Goal: Task Accomplishment & Management: Use online tool/utility

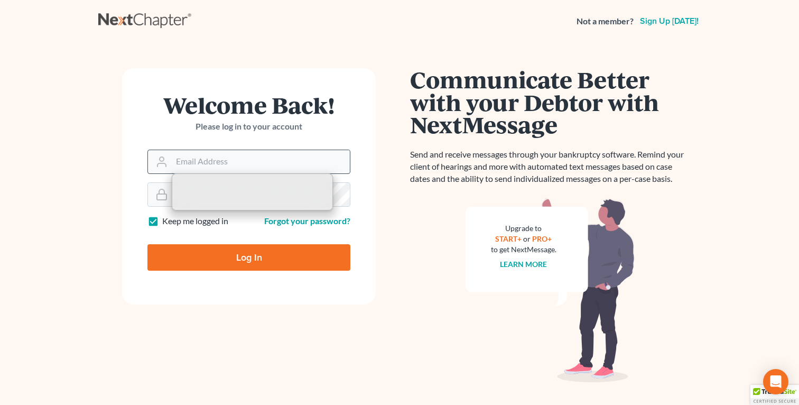
click at [219, 169] on input "Email Address" at bounding box center [261, 161] width 178 height 23
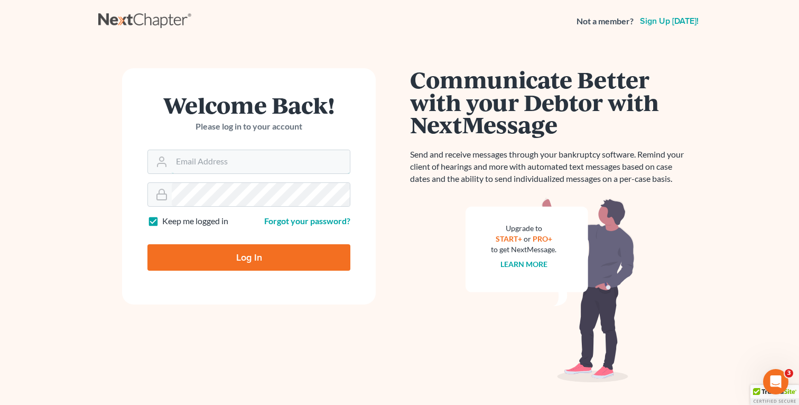
type input "fbravo@dallagolaw.com"
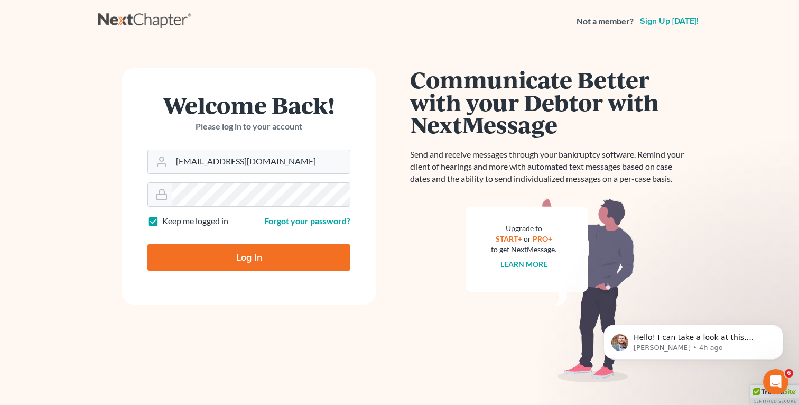
click at [265, 267] on input "Log In" at bounding box center [248, 257] width 203 height 26
type input "Thinking..."
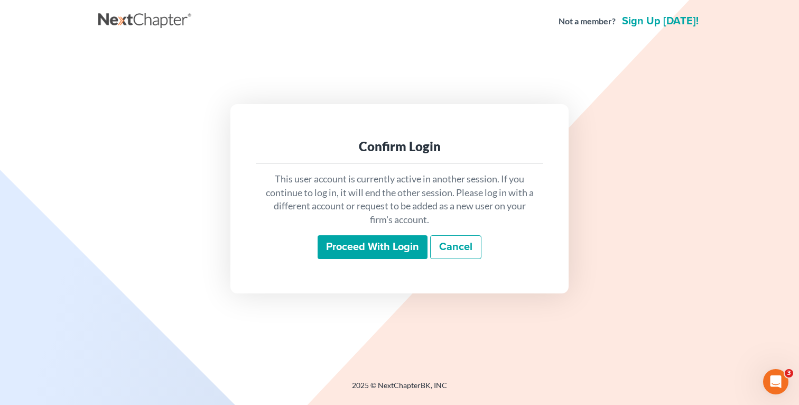
click at [377, 235] on input "Proceed with login" at bounding box center [373, 247] width 110 height 24
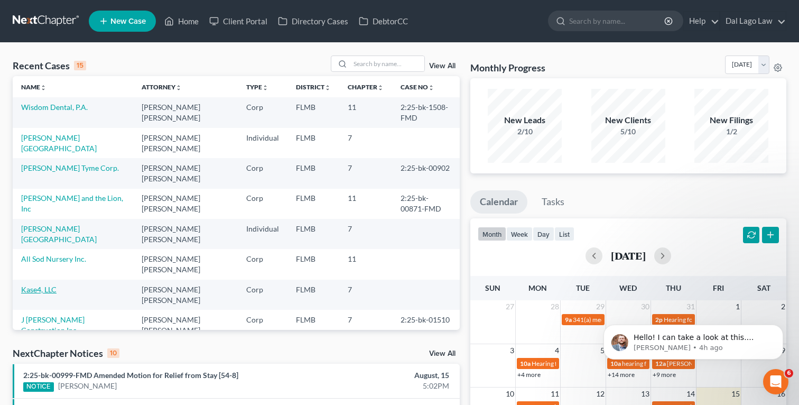
scroll to position [72, 0]
click at [390, 68] on input "search" at bounding box center [387, 63] width 74 height 15
type input "artistic"
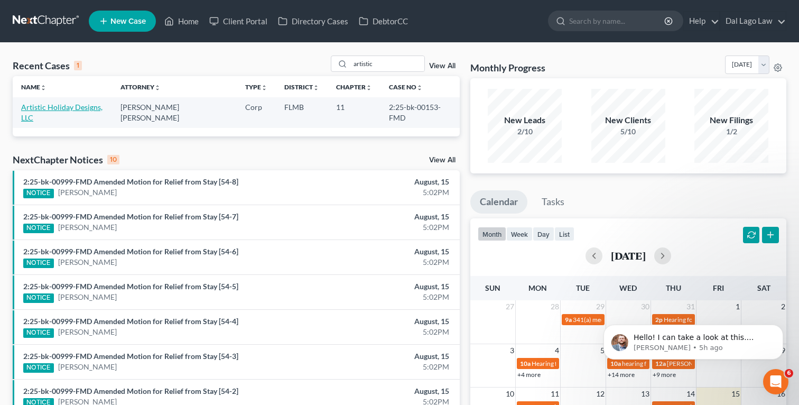
click at [77, 108] on link "Artistic Holiday Designs, LLC" at bounding box center [61, 112] width 81 height 20
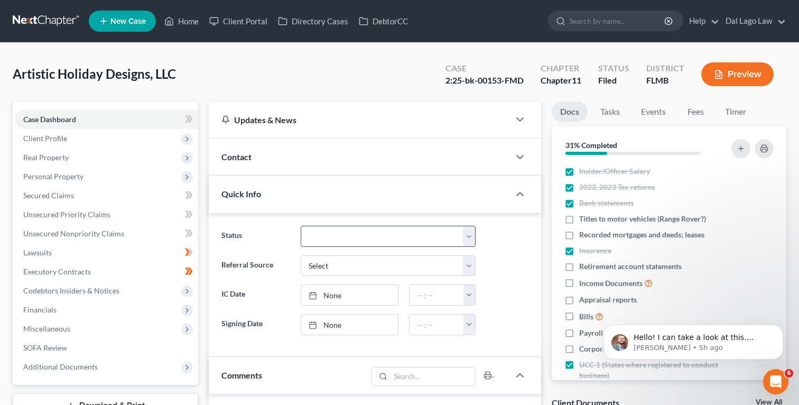
scroll to position [40, 0]
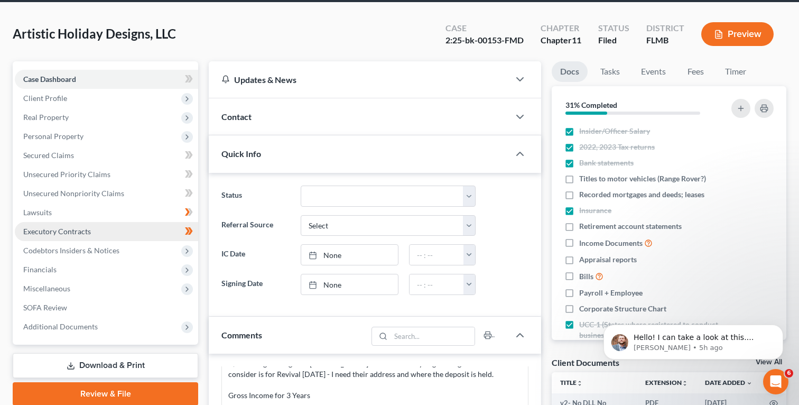
click at [72, 231] on span "Executory Contracts" at bounding box center [57, 231] width 68 height 9
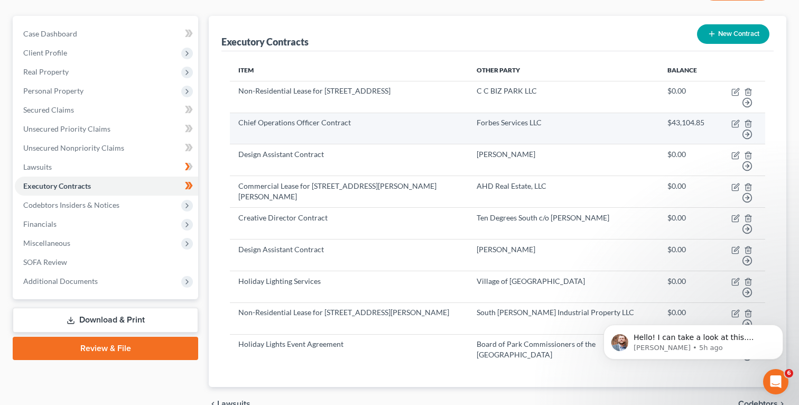
scroll to position [87, 0]
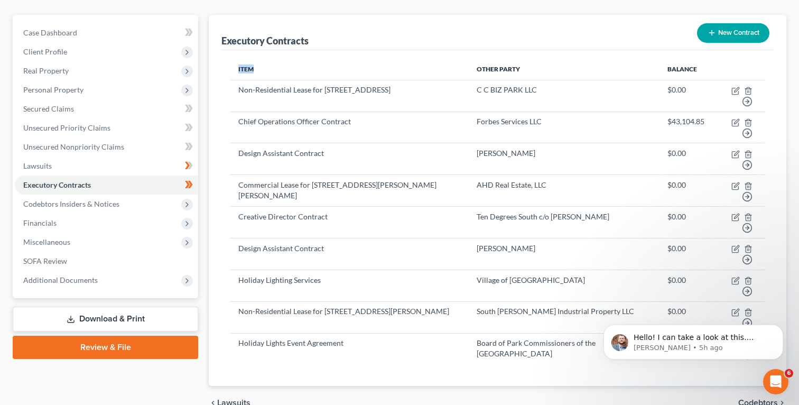
drag, startPoint x: 237, startPoint y: 67, endPoint x: 275, endPoint y: 69, distance: 38.1
click at [477, 53] on div "Item Other Party Balance Non-Residential Lease for [STREET_ADDRESS] C C BIZ PAR…" at bounding box center [497, 217] width 552 height 335
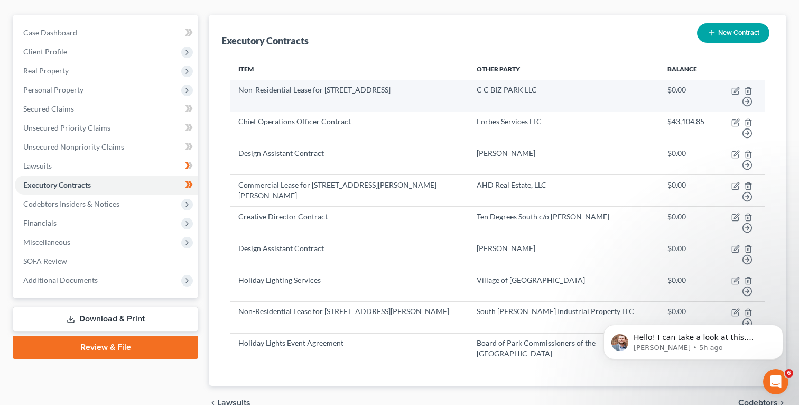
click at [282, 88] on td "Non-Residential Lease for [STREET_ADDRESS]" at bounding box center [349, 96] width 238 height 32
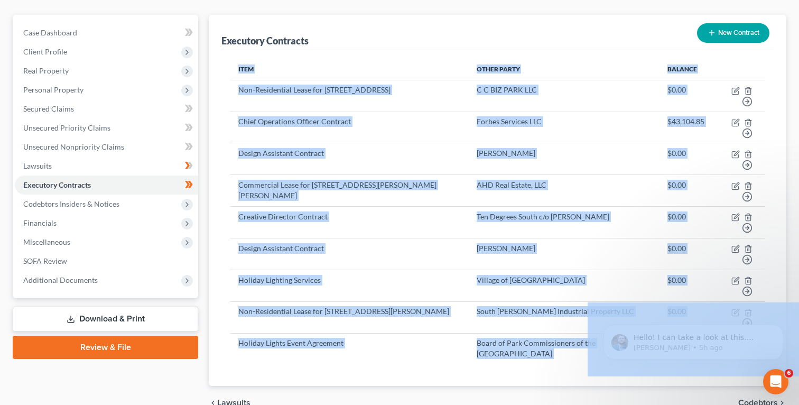
drag, startPoint x: 825, startPoint y: 369, endPoint x: 693, endPoint y: 365, distance: 131.6
copy body "Item Other Party Balance Non-Residential Lease for [STREET_ADDRESS] C C BIZ PAR…"
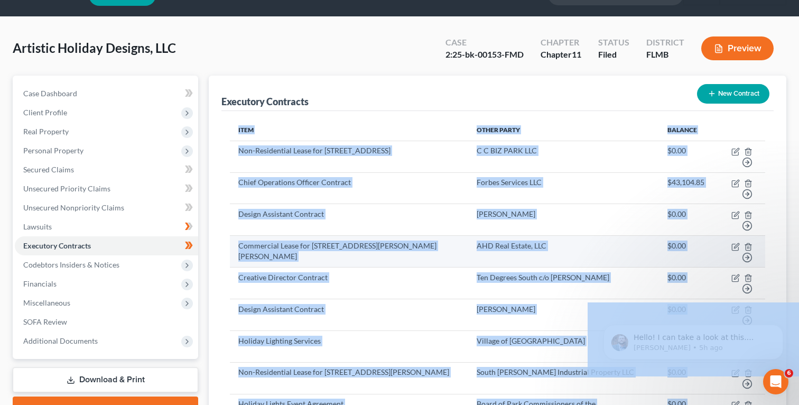
scroll to position [0, 0]
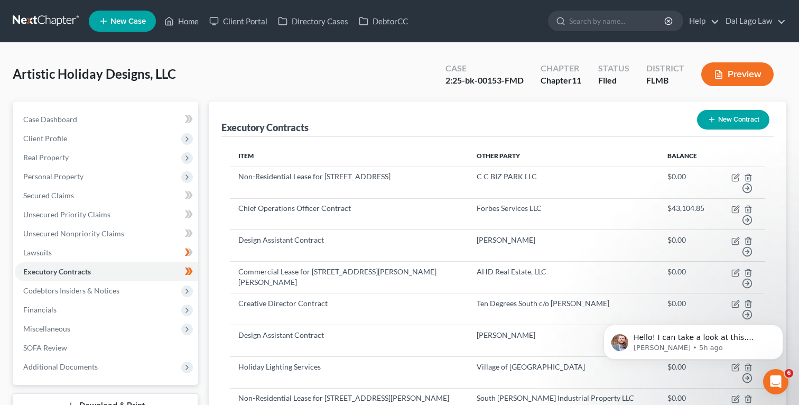
click at [422, 122] on div "Executory Contracts New Contract" at bounding box center [497, 118] width 552 height 35
click at [180, 24] on link "Home" at bounding box center [181, 21] width 45 height 19
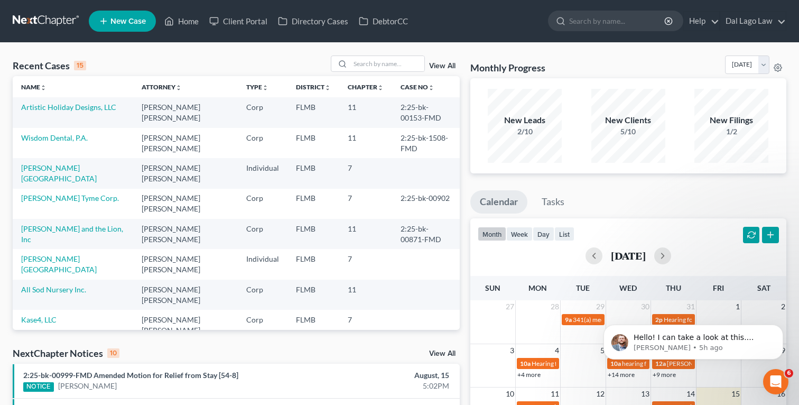
click at [781, 389] on div "Open Intercom Messenger" at bounding box center [775, 381] width 35 height 35
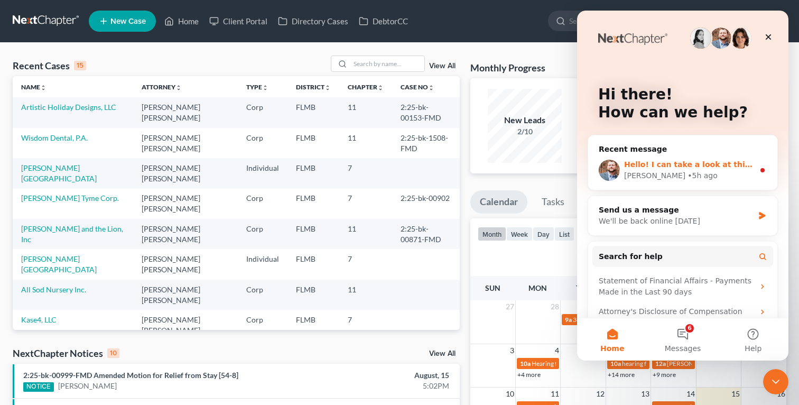
click at [686, 166] on span "Hello! I can take a look at this. Would you be able to let me know what case th…" at bounding box center [806, 164] width 364 height 8
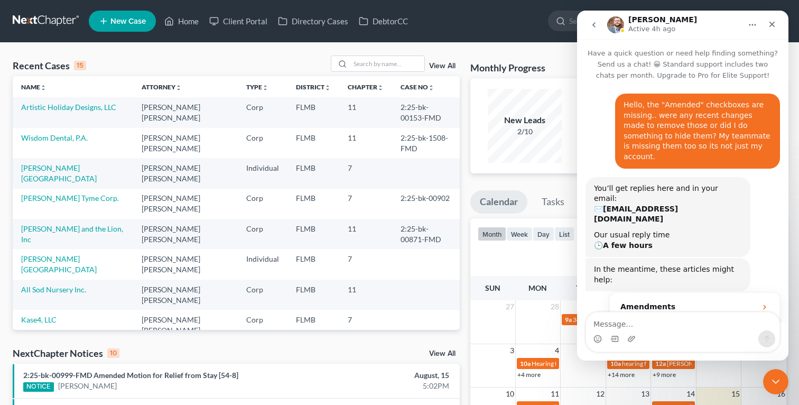
scroll to position [2, 0]
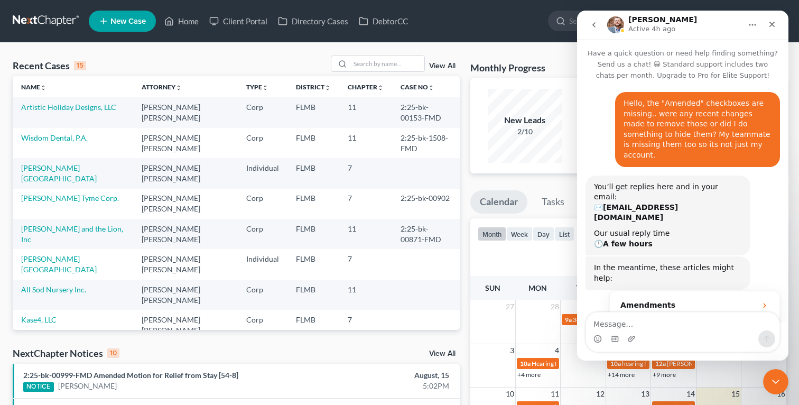
click at [678, 330] on div "Intercom messenger" at bounding box center [682, 338] width 193 height 17
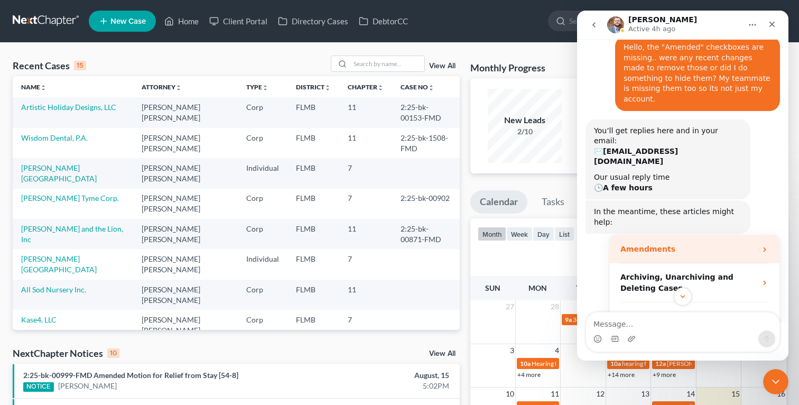
scroll to position [159, 0]
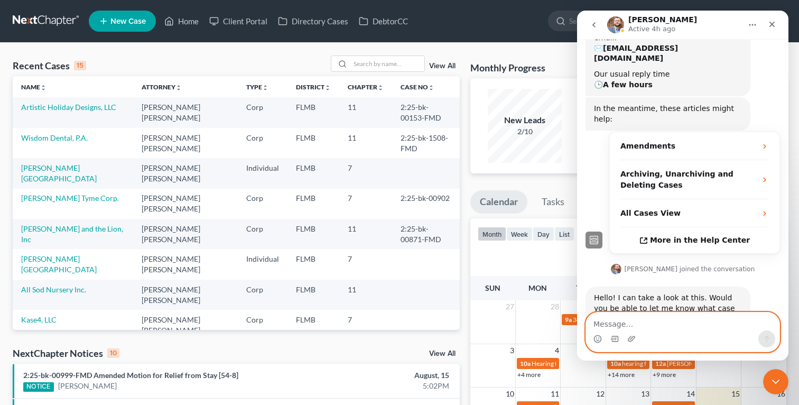
click at [680, 313] on textarea "Message…" at bounding box center [682, 321] width 193 height 18
type textarea "I"
type textarea "They came right back. Thank you"
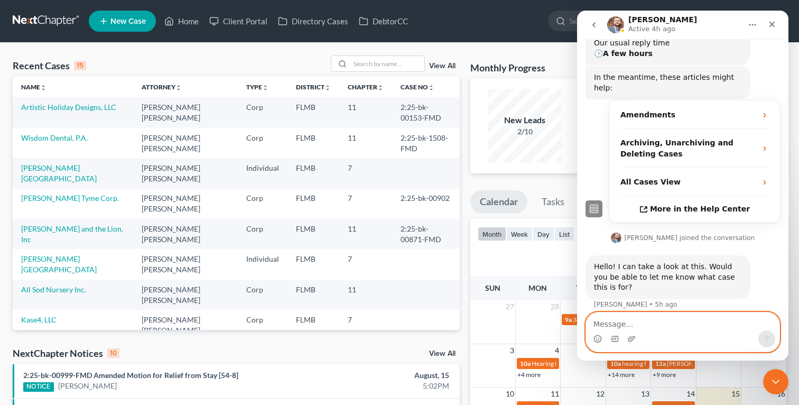
scroll to position [191, 0]
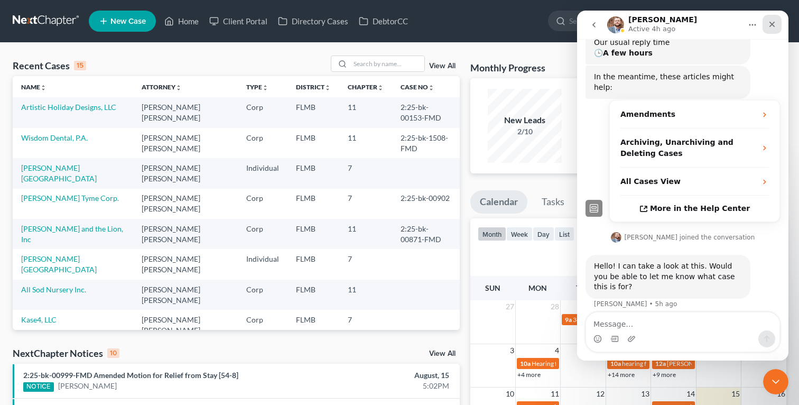
click at [770, 27] on icon "Close" at bounding box center [772, 24] width 8 height 8
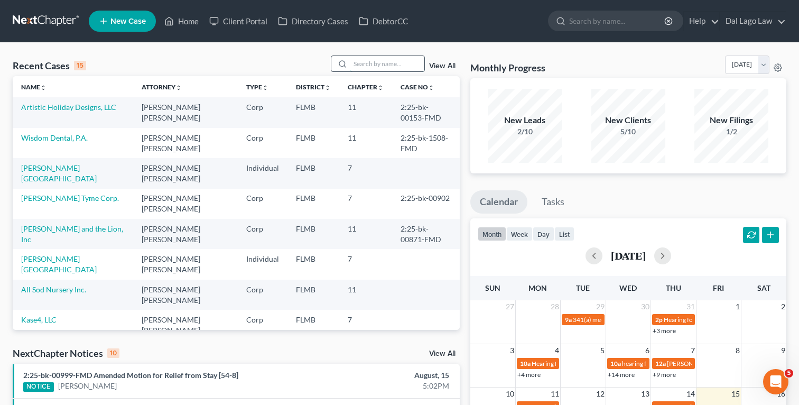
click at [398, 68] on input "search" at bounding box center [387, 63] width 74 height 15
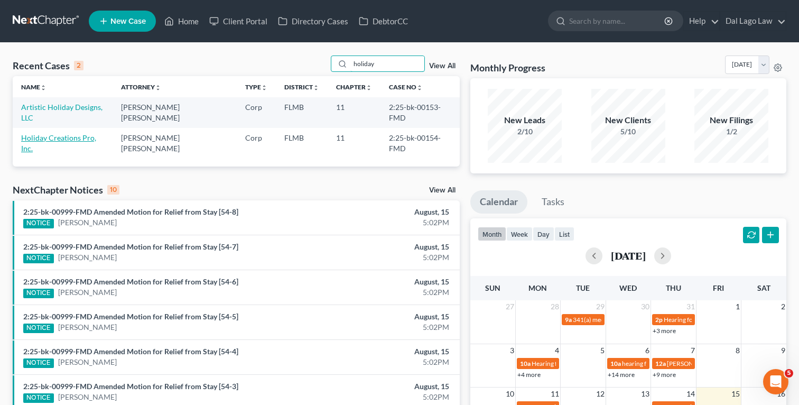
type input "holiday"
click at [57, 133] on link "Holiday Creations Pro, Inc." at bounding box center [58, 143] width 75 height 20
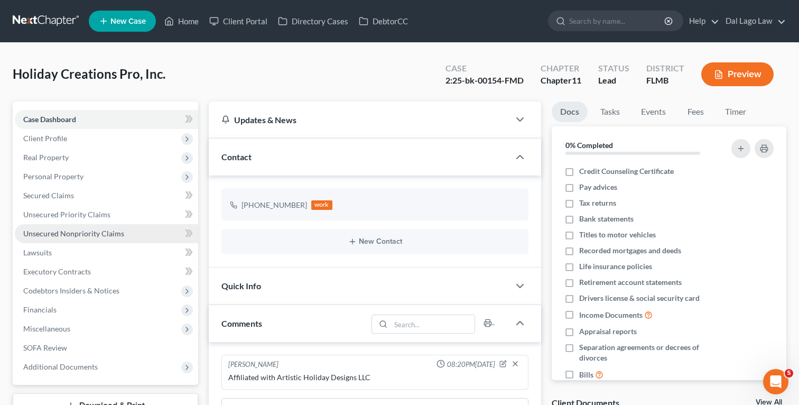
click at [88, 235] on span "Unsecured Nonpriority Claims" at bounding box center [73, 233] width 101 height 9
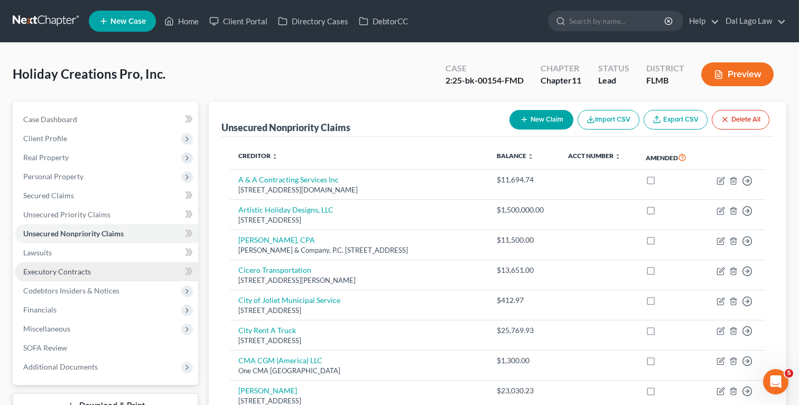
click at [87, 270] on span "Executory Contracts" at bounding box center [57, 271] width 68 height 9
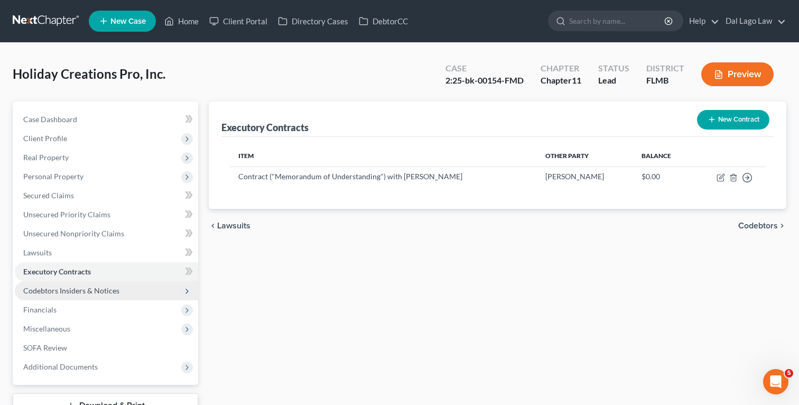
click at [96, 287] on span "Codebtors Insiders & Notices" at bounding box center [71, 290] width 96 height 9
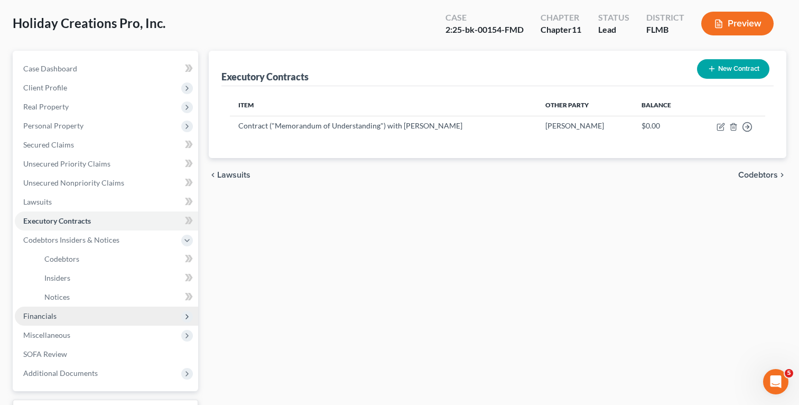
scroll to position [100, 0]
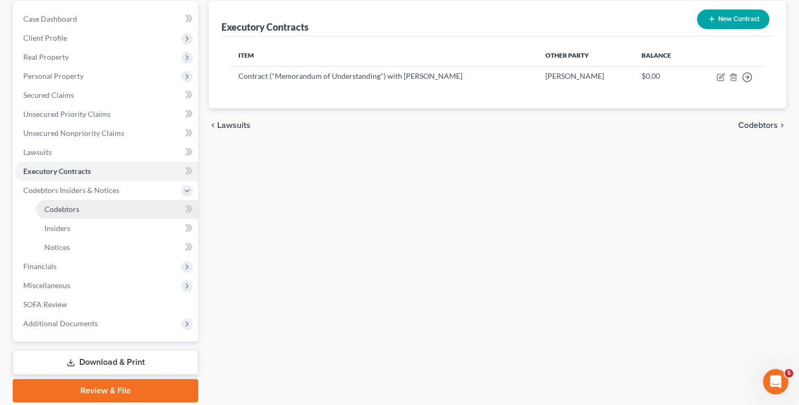
click at [70, 203] on link "Codebtors" at bounding box center [117, 209] width 162 height 19
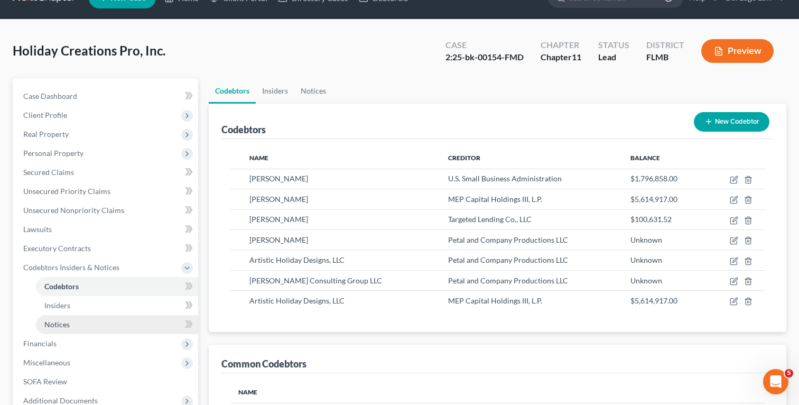
scroll to position [70, 0]
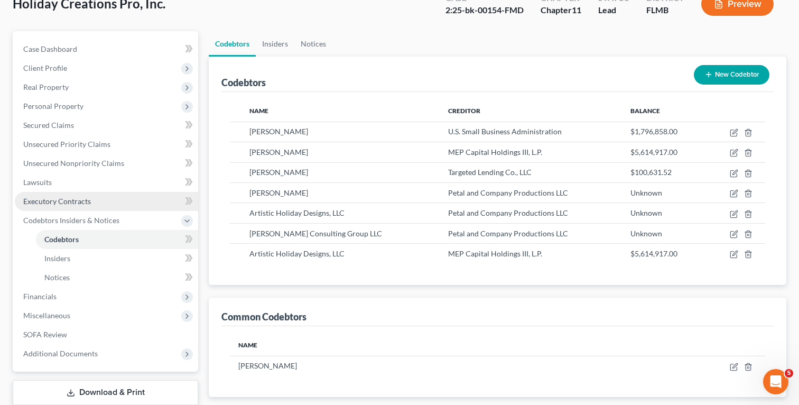
click at [91, 199] on link "Executory Contracts" at bounding box center [106, 201] width 183 height 19
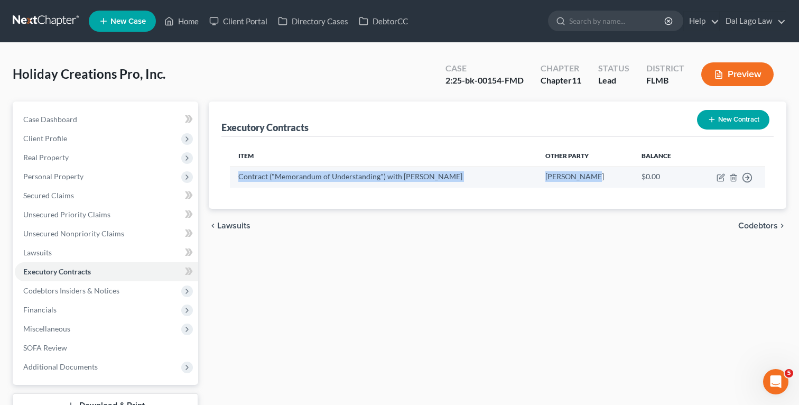
drag, startPoint x: 239, startPoint y: 176, endPoint x: 597, endPoint y: 179, distance: 358.2
click at [597, 179] on tr "Contract ("Memorandum of Understanding") with [PERSON_NAME] [PERSON_NAME] $0.00…" at bounding box center [497, 176] width 535 height 21
copy tr "Contract ("Memorandum of Understanding") with [PERSON_NAME] [PERSON_NAME]"
